Goal: Information Seeking & Learning: Find contact information

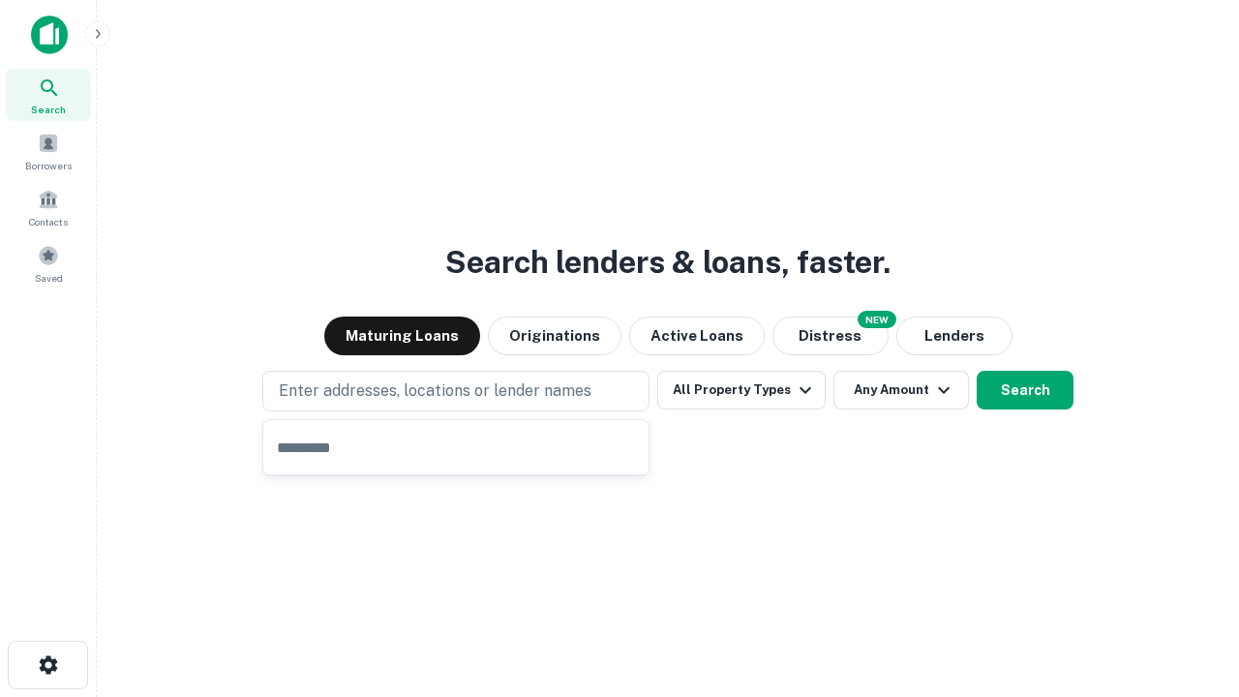
type input "**********"
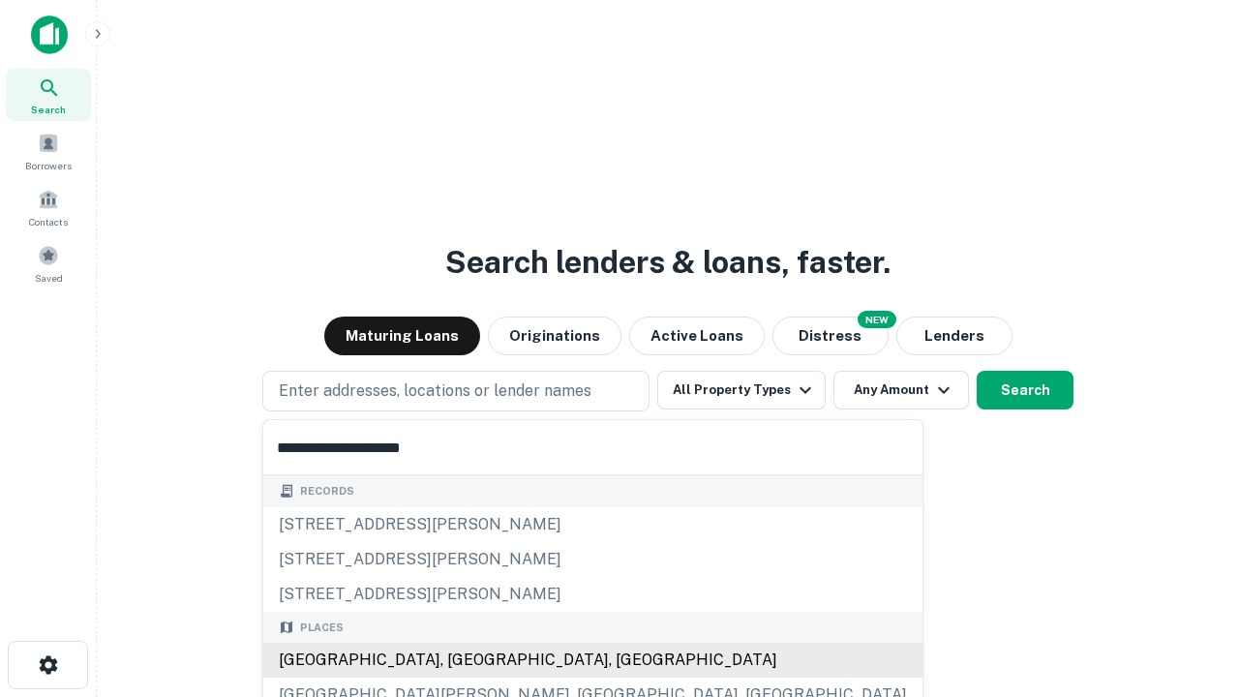
click at [463, 660] on div "[GEOGRAPHIC_DATA], [GEOGRAPHIC_DATA], [GEOGRAPHIC_DATA]" at bounding box center [592, 659] width 659 height 35
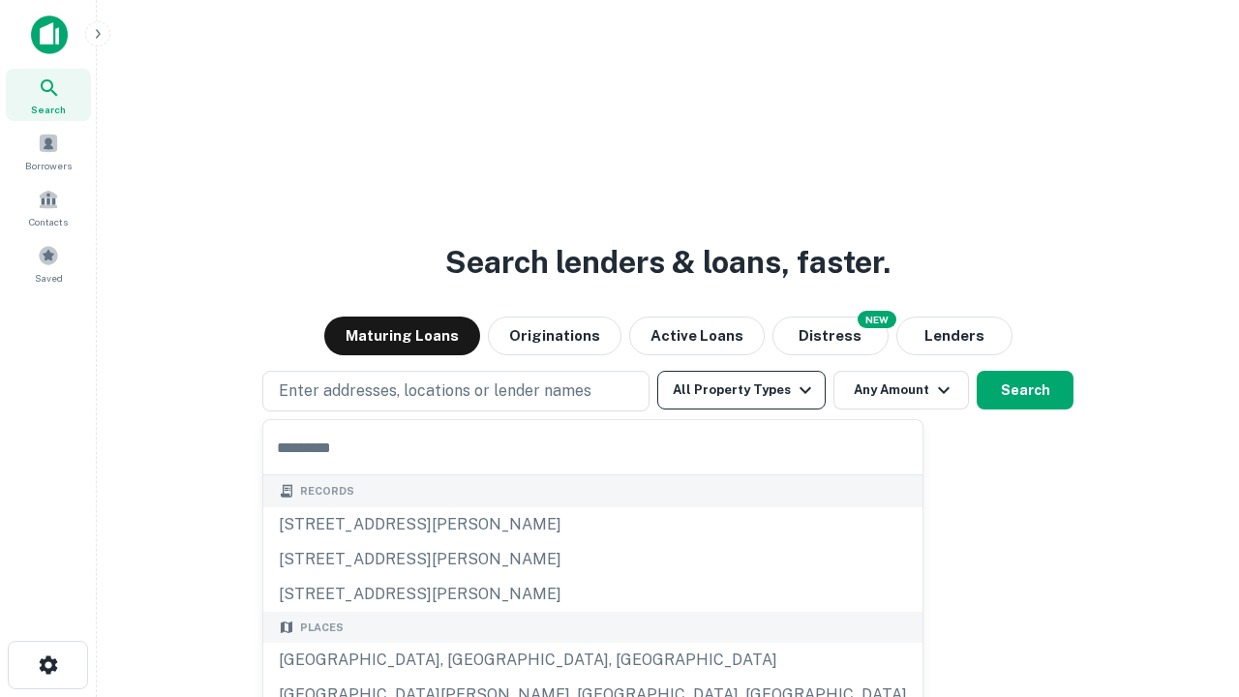
click at [741, 390] on button "All Property Types" at bounding box center [741, 390] width 168 height 39
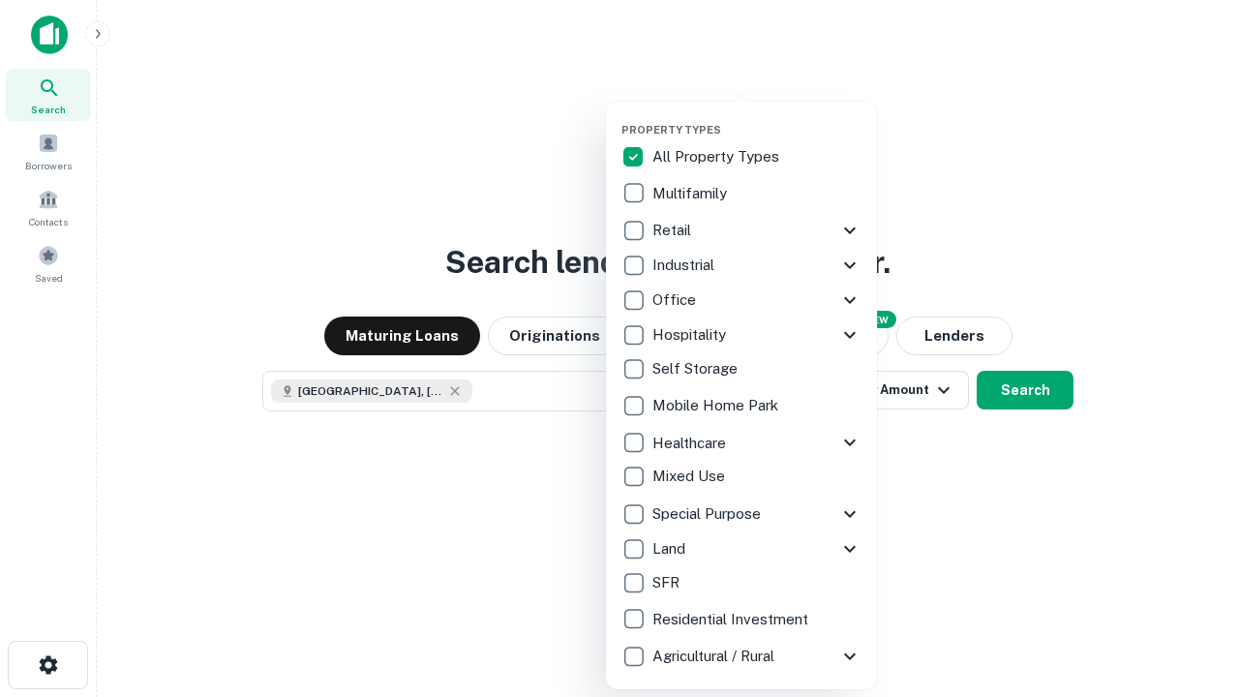
click at [757, 117] on button "button" at bounding box center [756, 117] width 271 height 1
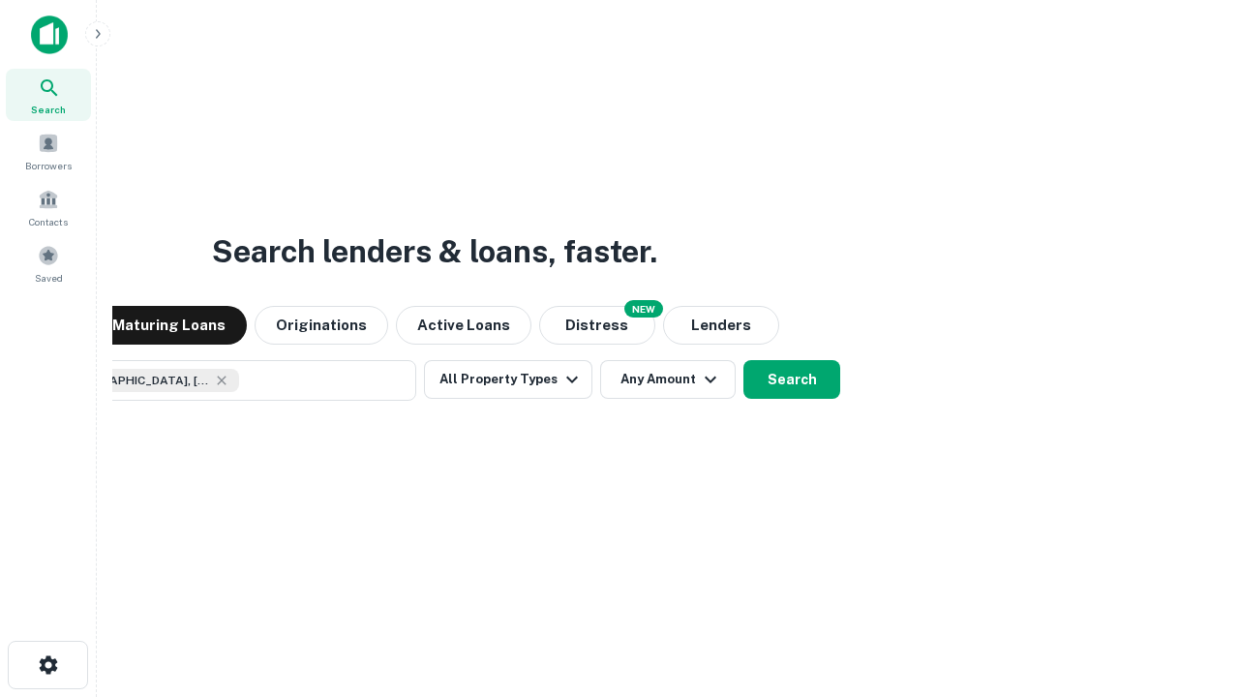
scroll to position [31, 0]
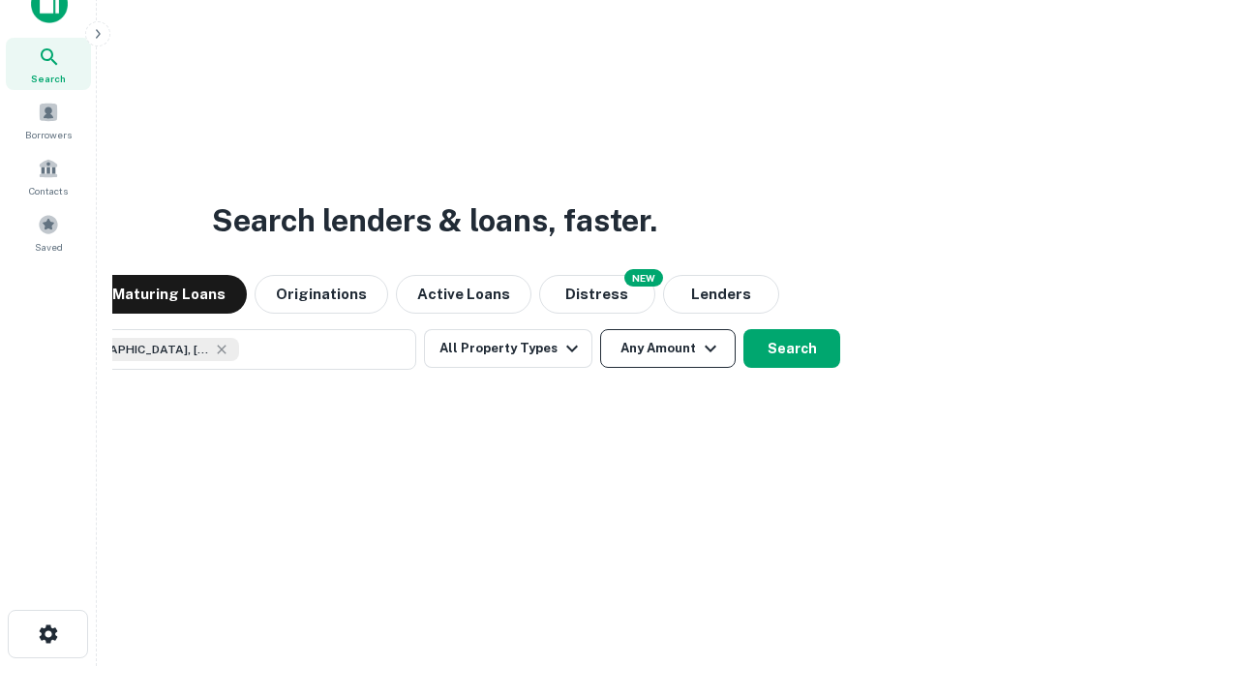
click at [600, 329] on button "Any Amount" at bounding box center [667, 348] width 135 height 39
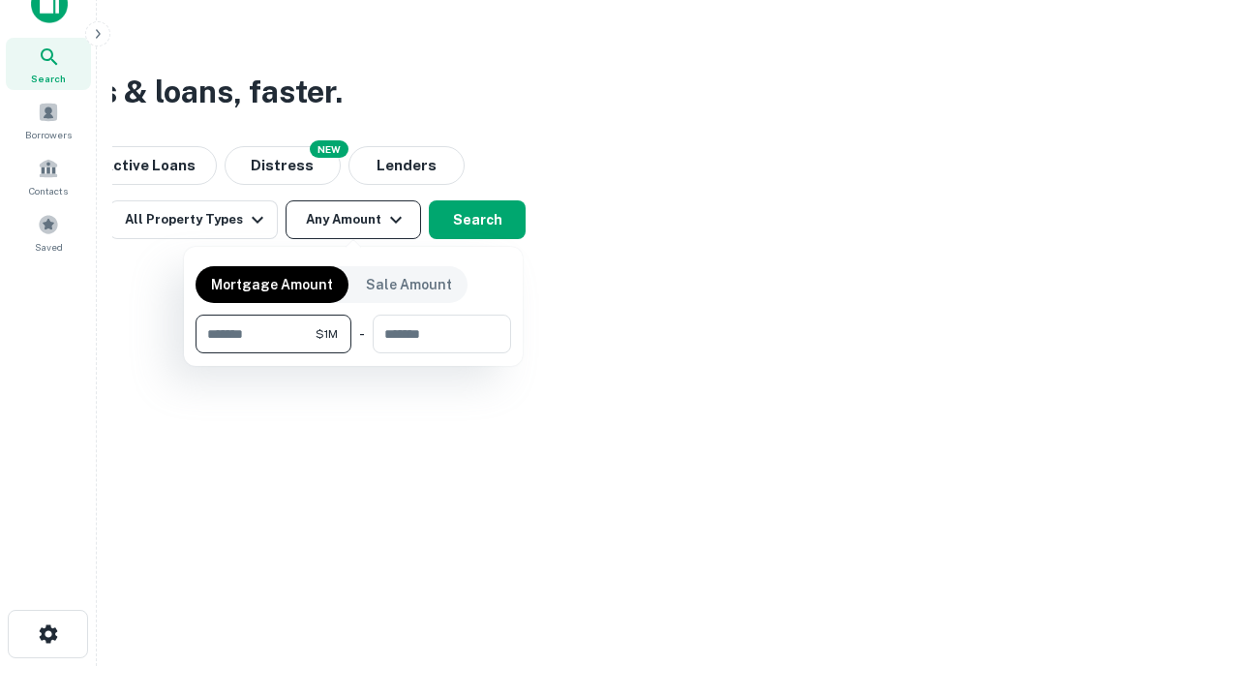
type input "*******"
click at [353, 353] on button "button" at bounding box center [352, 353] width 315 height 1
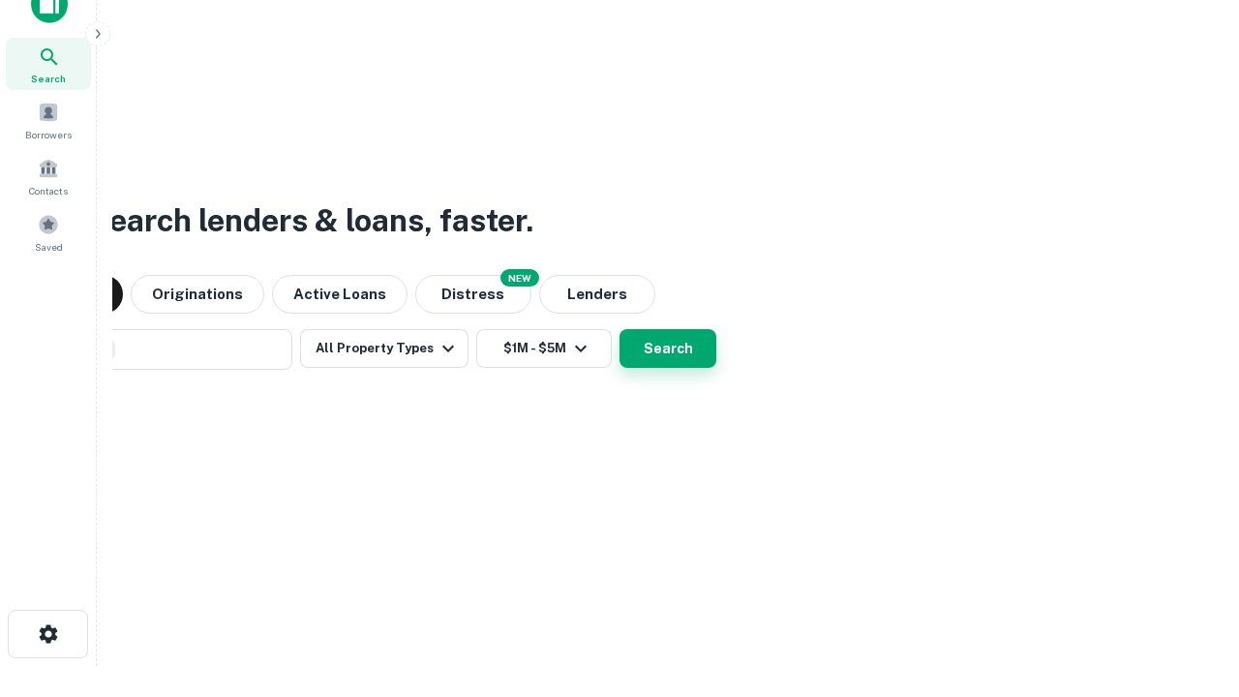
click at [619, 329] on button "Search" at bounding box center [667, 348] width 97 height 39
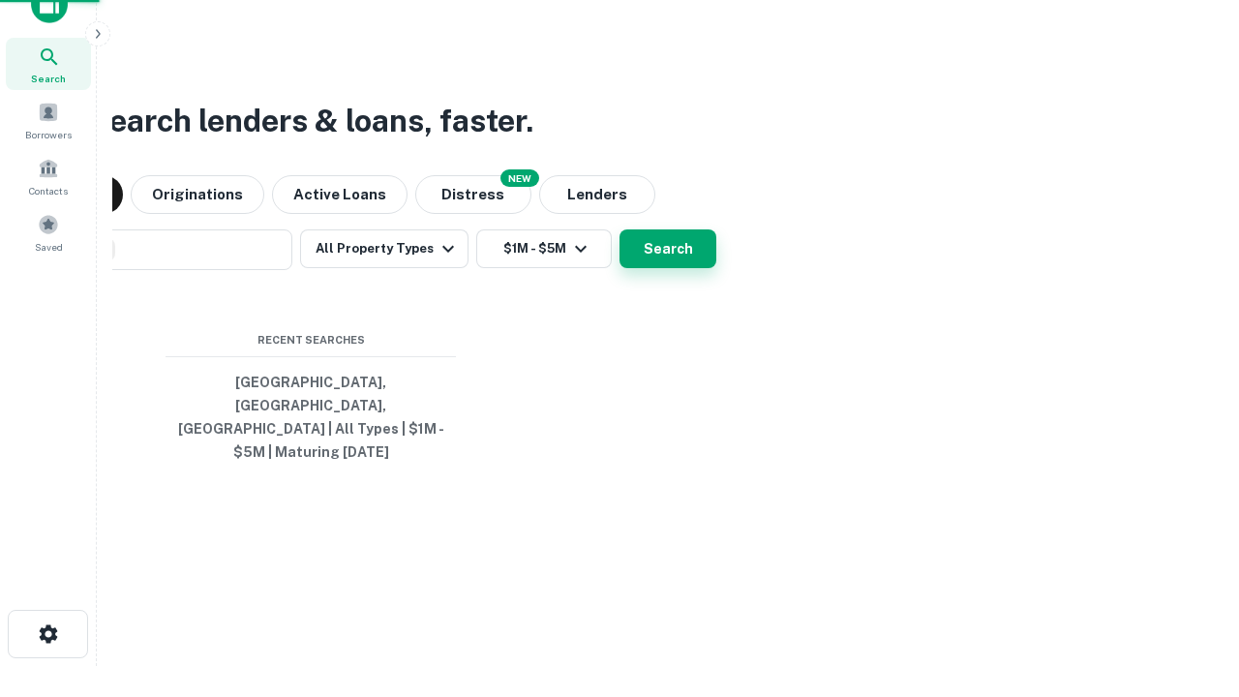
scroll to position [63, 548]
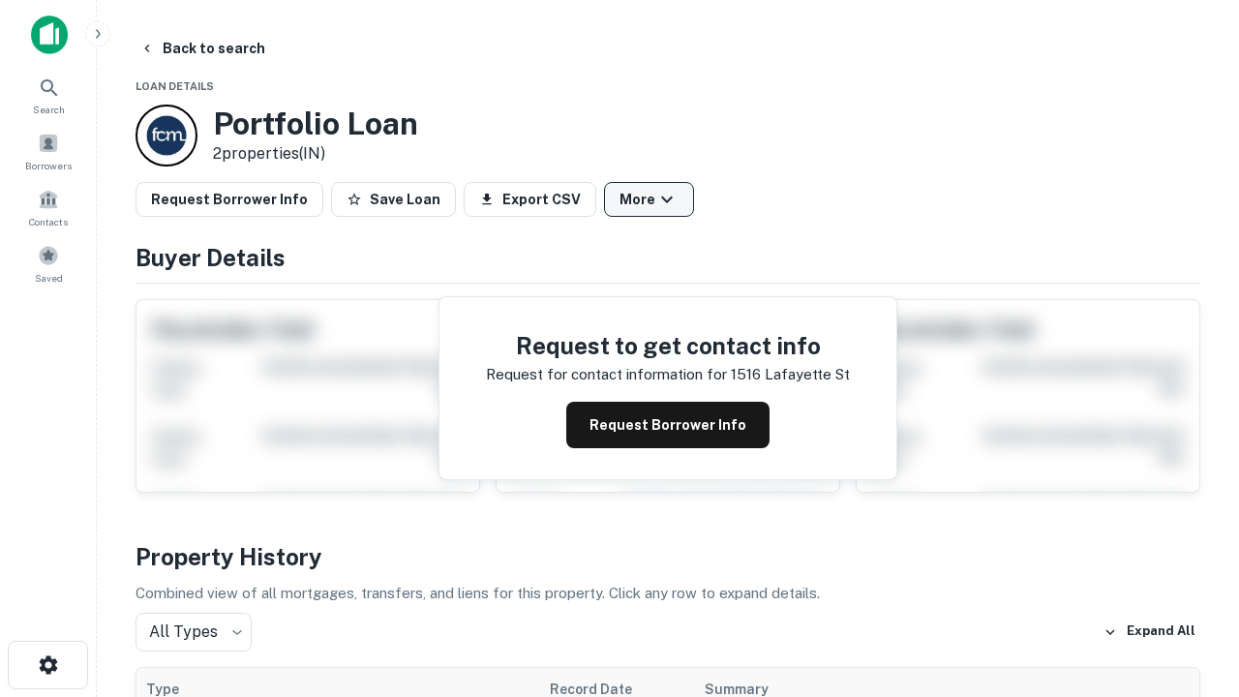
click at [648, 199] on button "More" at bounding box center [649, 199] width 90 height 35
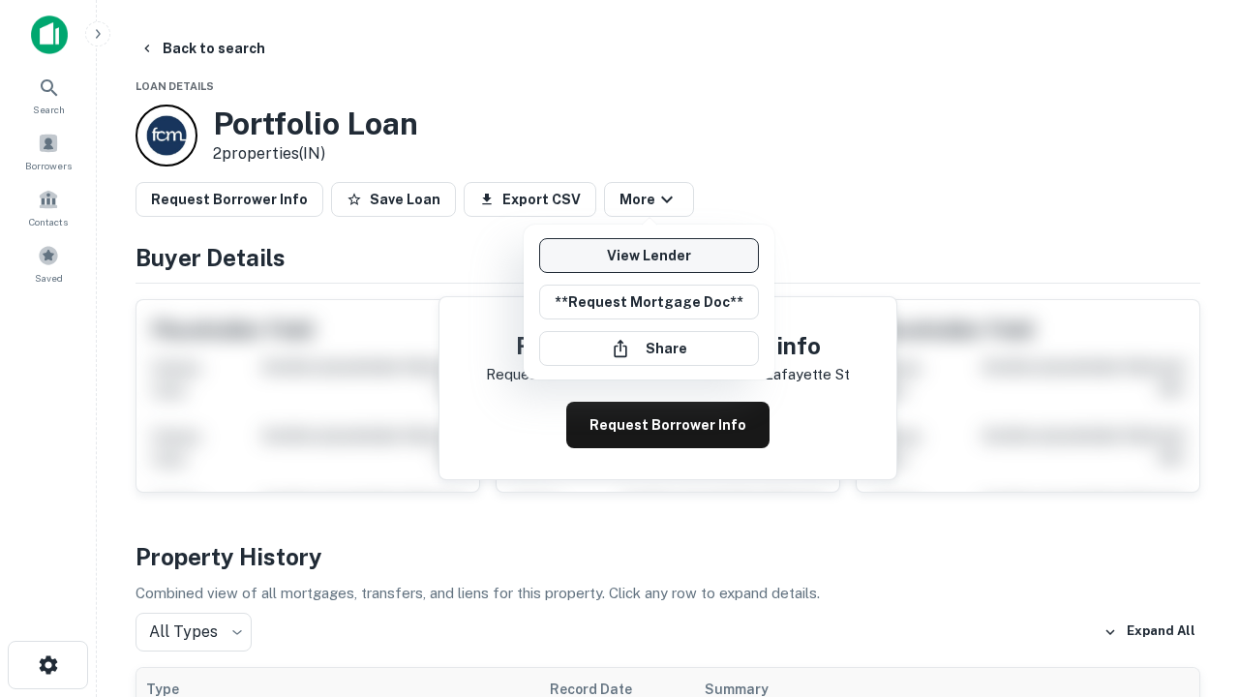
click at [648, 255] on link "View Lender" at bounding box center [649, 255] width 220 height 35
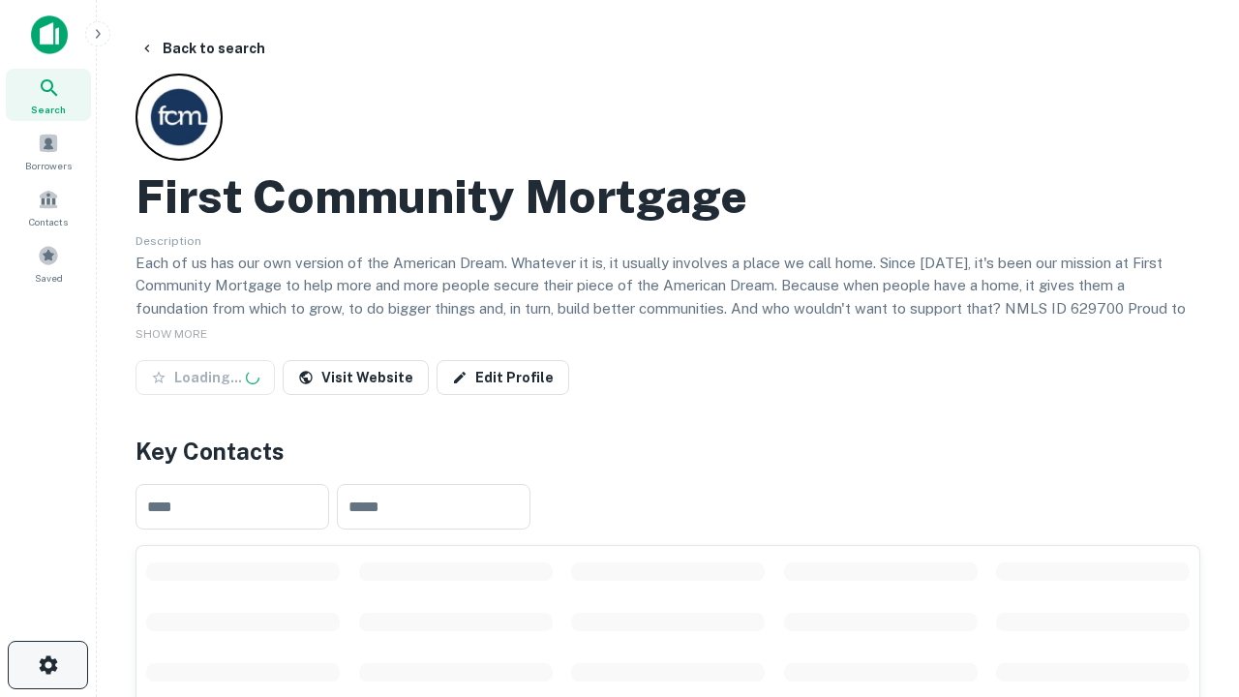
click at [47, 665] on icon "button" at bounding box center [48, 664] width 23 height 23
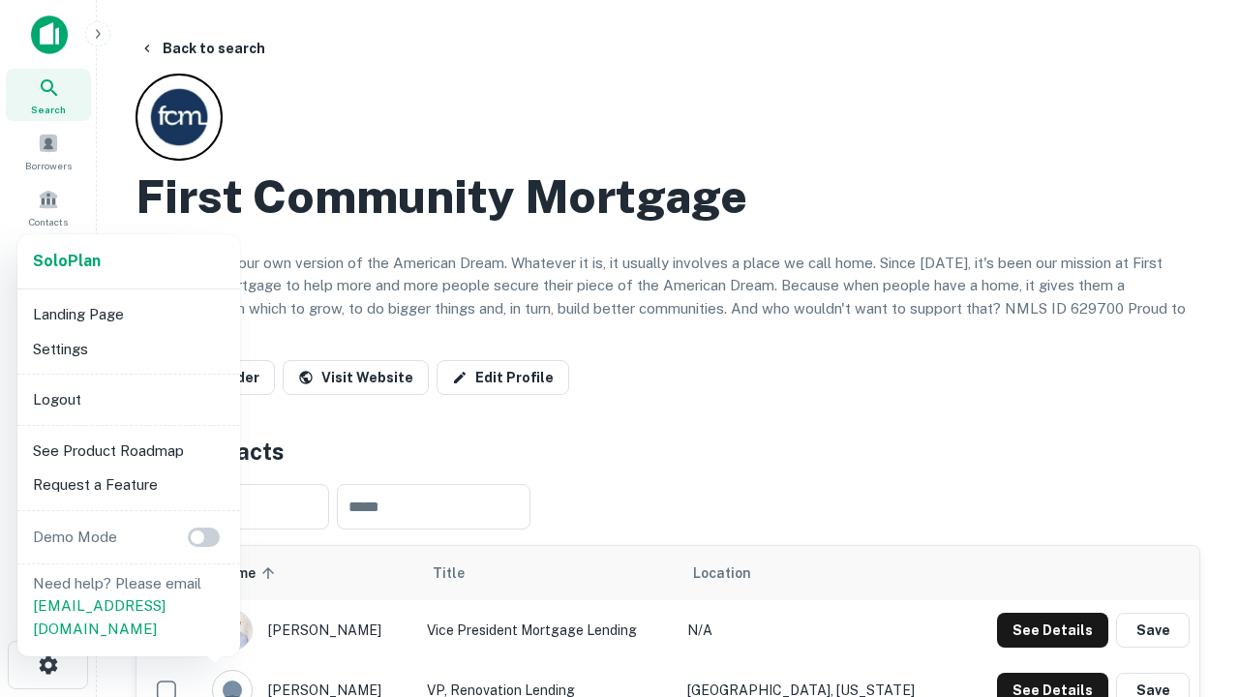
click at [128, 399] on li "Logout" at bounding box center [128, 399] width 207 height 35
